Goal: Task Accomplishment & Management: Manage account settings

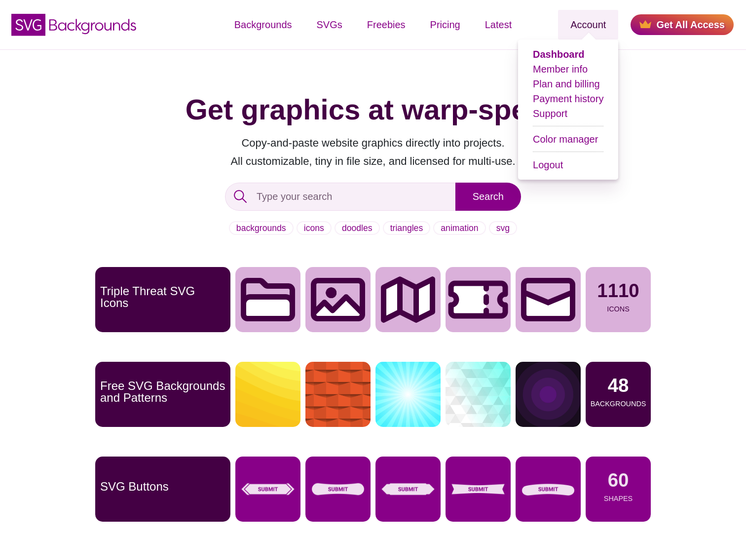
click at [602, 25] on link "Account" at bounding box center [588, 25] width 60 height 30
click at [572, 83] on link "Plan and billing" at bounding box center [566, 83] width 67 height 11
